Goal: Obtain resource: Download file/media

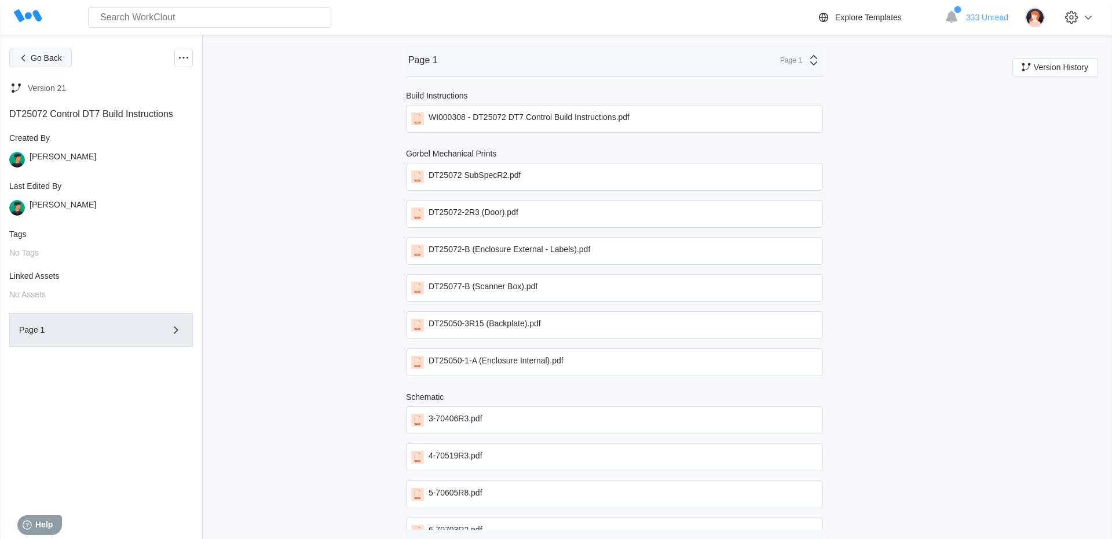
click at [38, 57] on span "Go Back" at bounding box center [46, 58] width 31 height 8
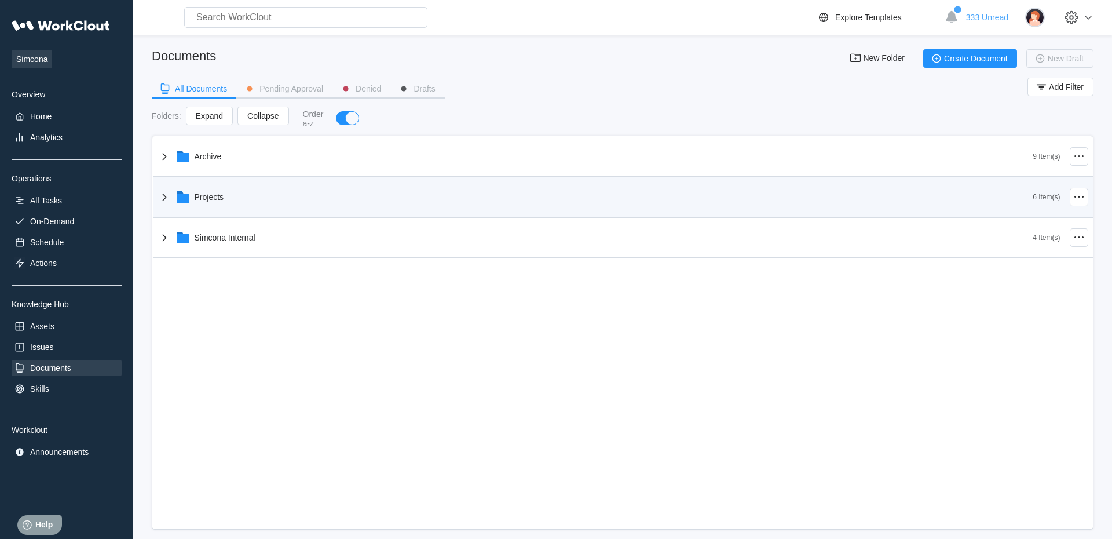
click at [199, 193] on div "Projects" at bounding box center [210, 196] width 30 height 9
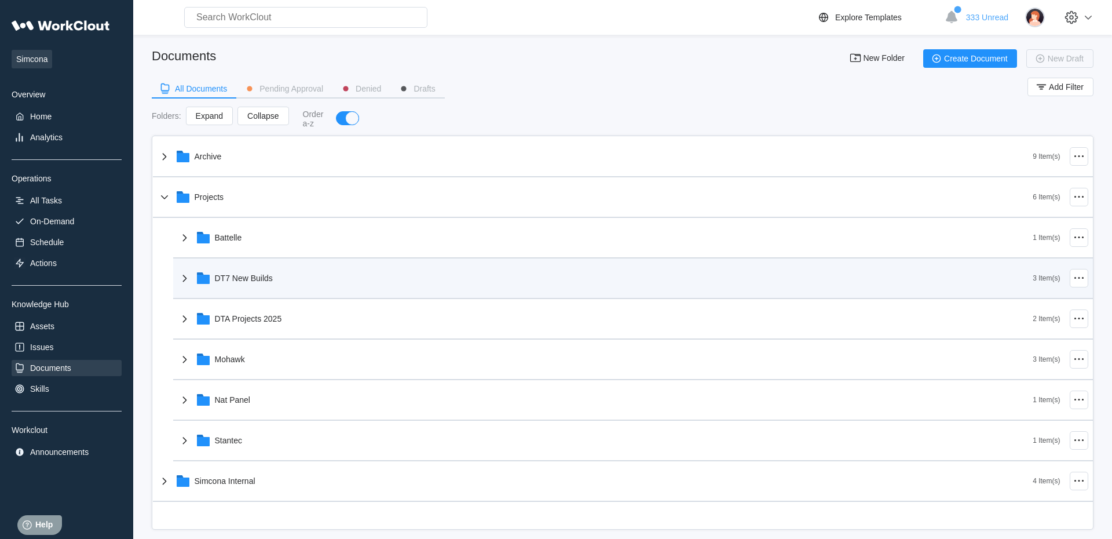
click at [247, 276] on div "DT7 New Builds" at bounding box center [244, 277] width 58 height 9
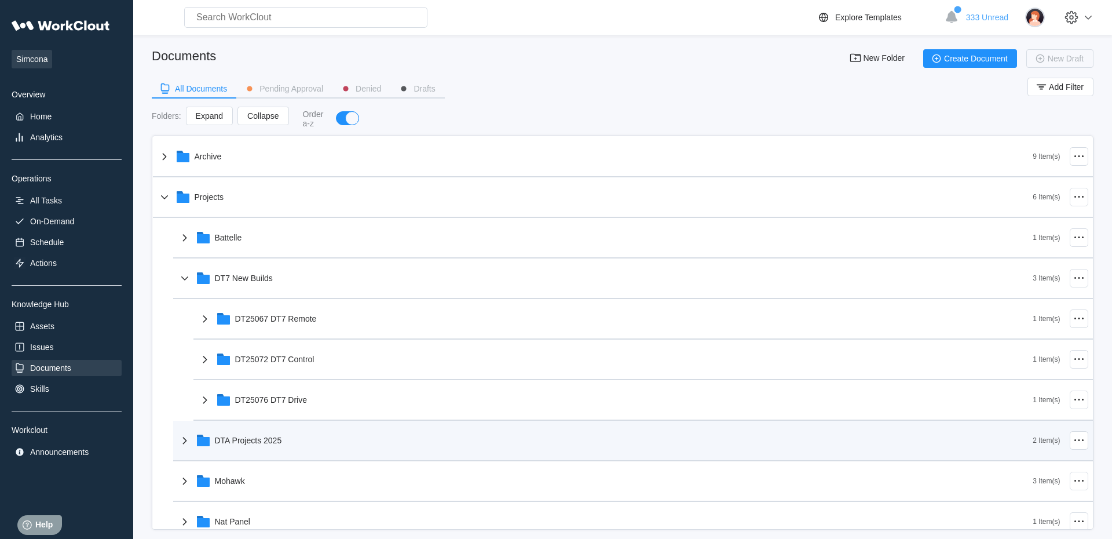
click at [243, 444] on div "DTA Projects 2025" at bounding box center [248, 439] width 67 height 9
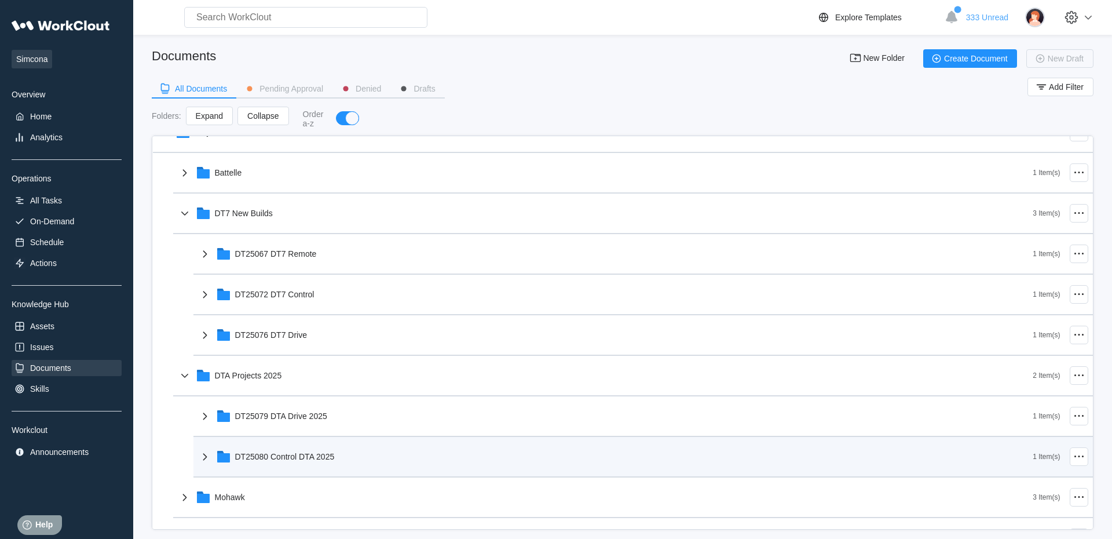
scroll to position [66, 0]
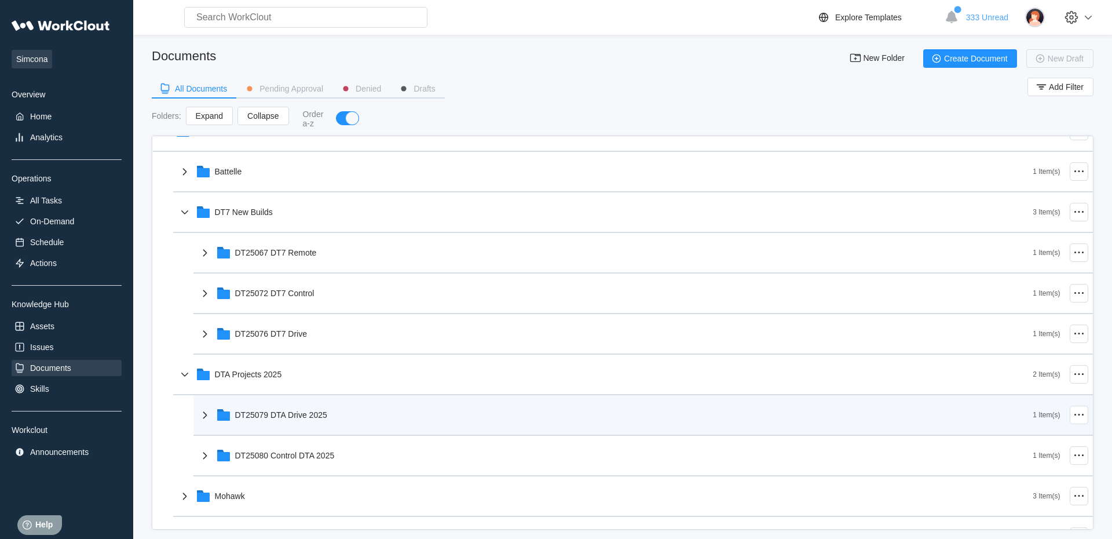
click at [286, 414] on div "DT25079 DTA Drive 2025" at bounding box center [281, 414] width 92 height 9
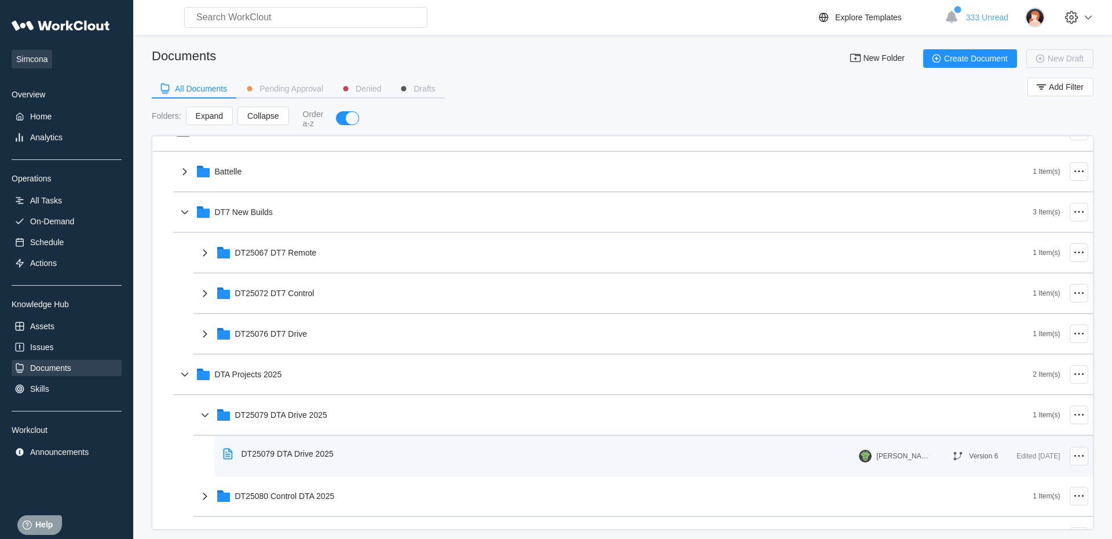
click at [287, 456] on div "DT25079 DTA Drive 2025" at bounding box center [287, 453] width 92 height 9
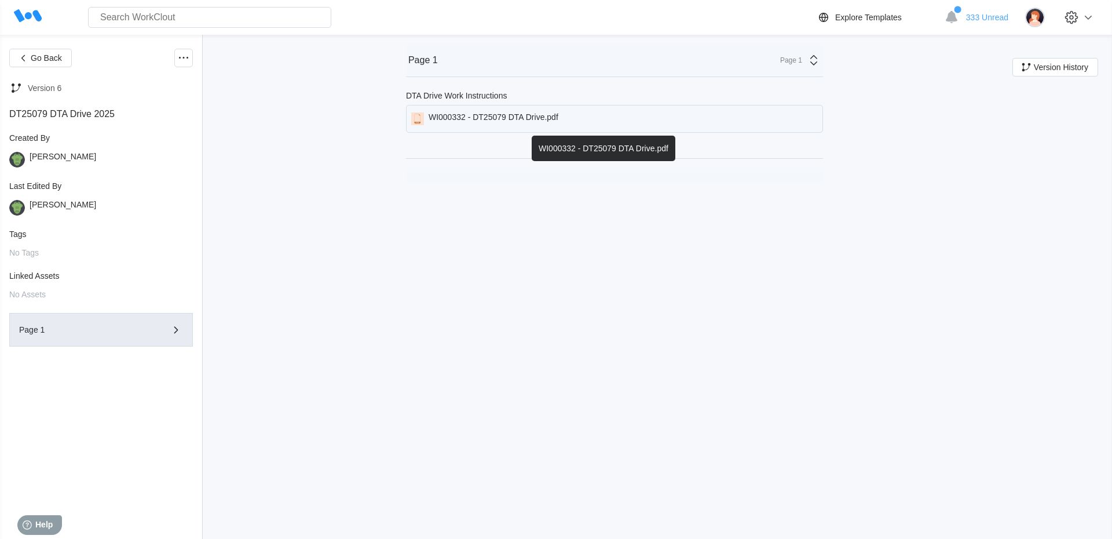
click at [510, 115] on div "WI000332 - DT25079 DTA Drive.pdf" at bounding box center [494, 118] width 130 height 13
